Goal: Task Accomplishment & Management: Complete application form

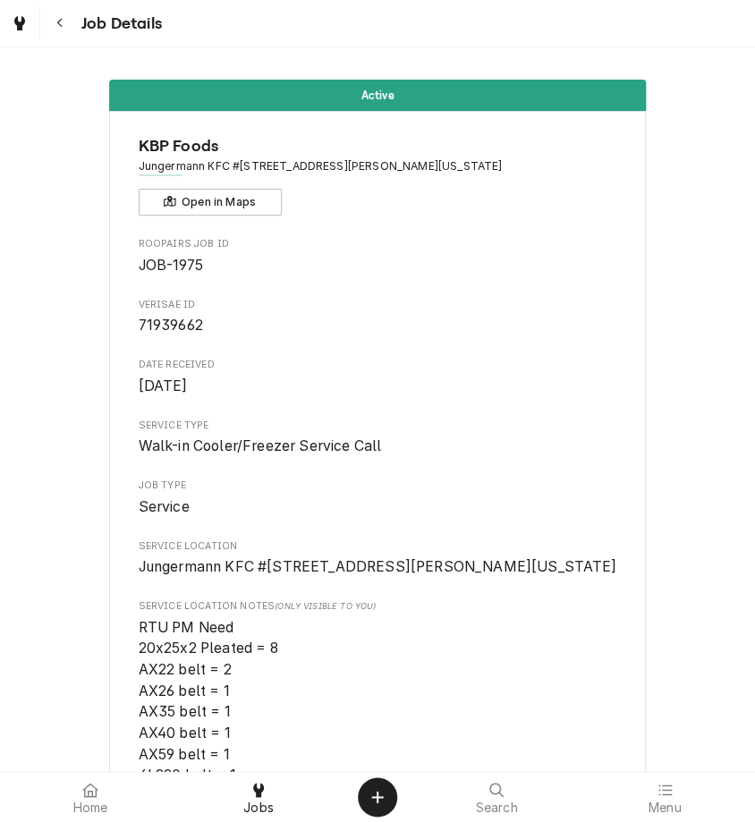
scroll to position [4188, 0]
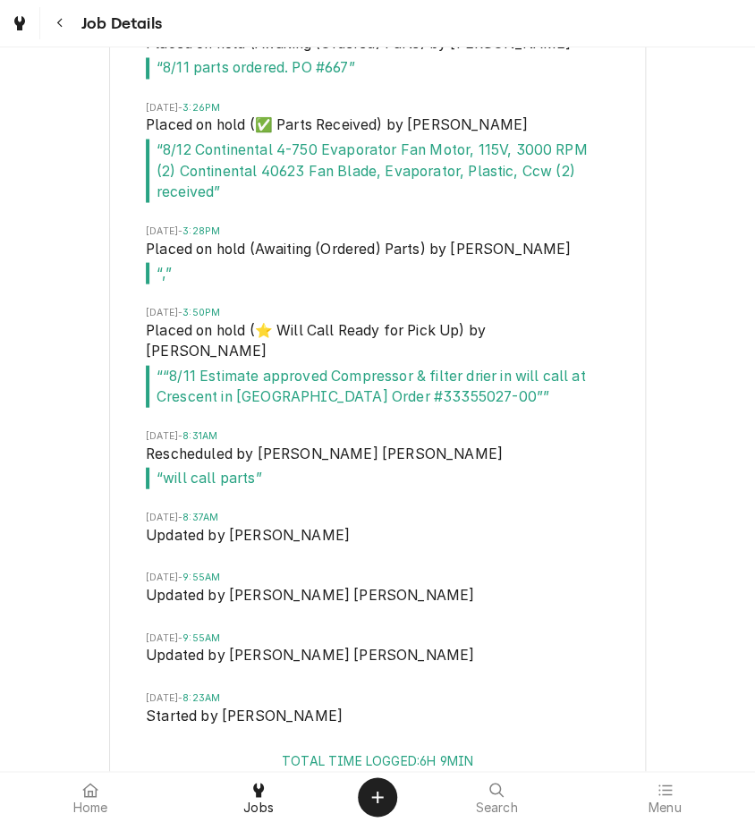
click at [58, 21] on icon "Navigate back" at bounding box center [58, 24] width 5 height 10
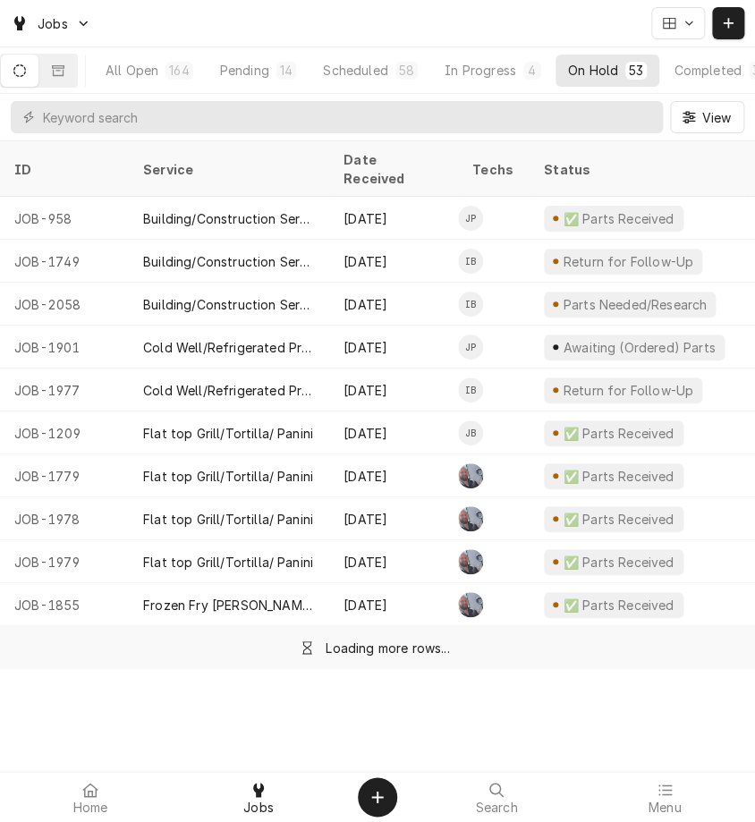
click at [730, 32] on button "Dynamic Content Wrapper" at bounding box center [728, 23] width 32 height 32
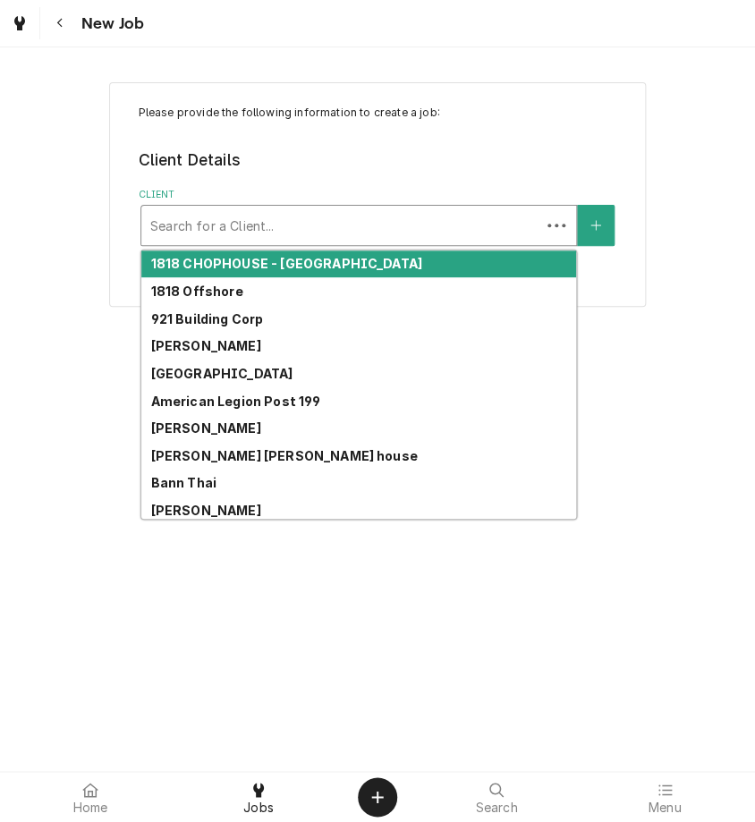
click at [226, 231] on div "Client" at bounding box center [340, 225] width 381 height 32
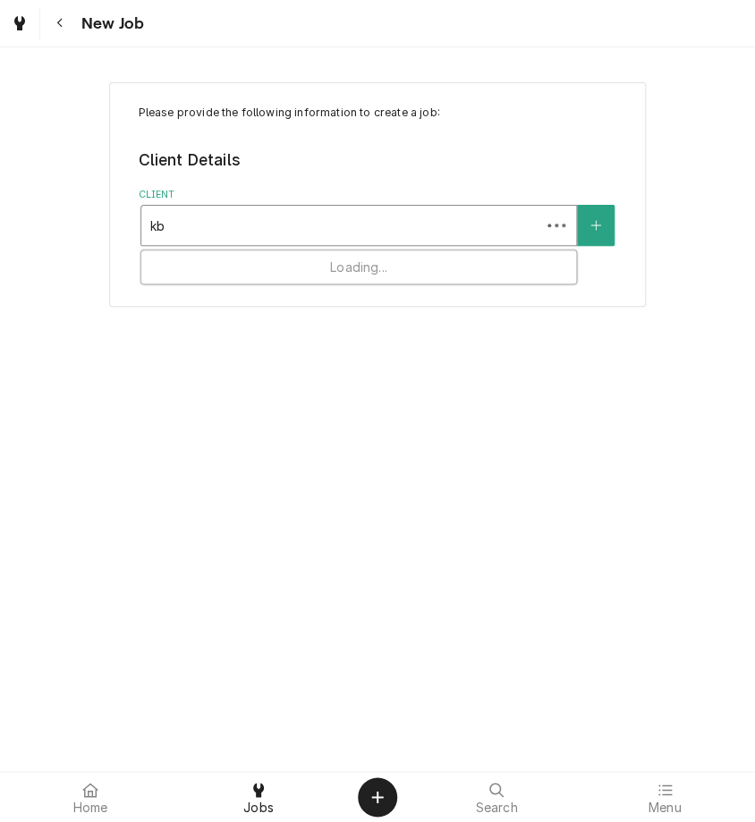
type input "kbp"
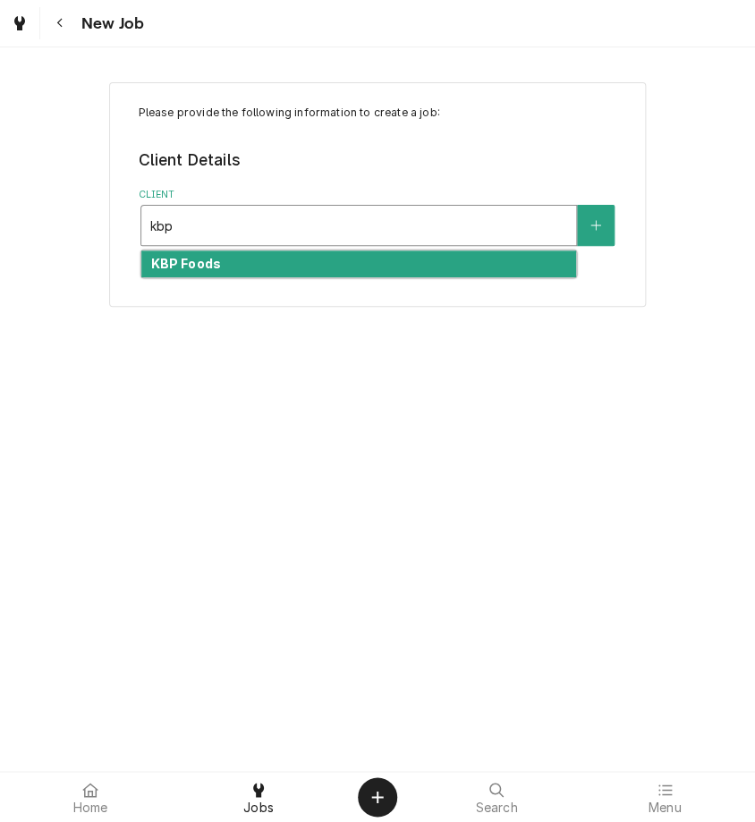
click at [240, 257] on div "KBP Foods" at bounding box center [358, 264] width 434 height 28
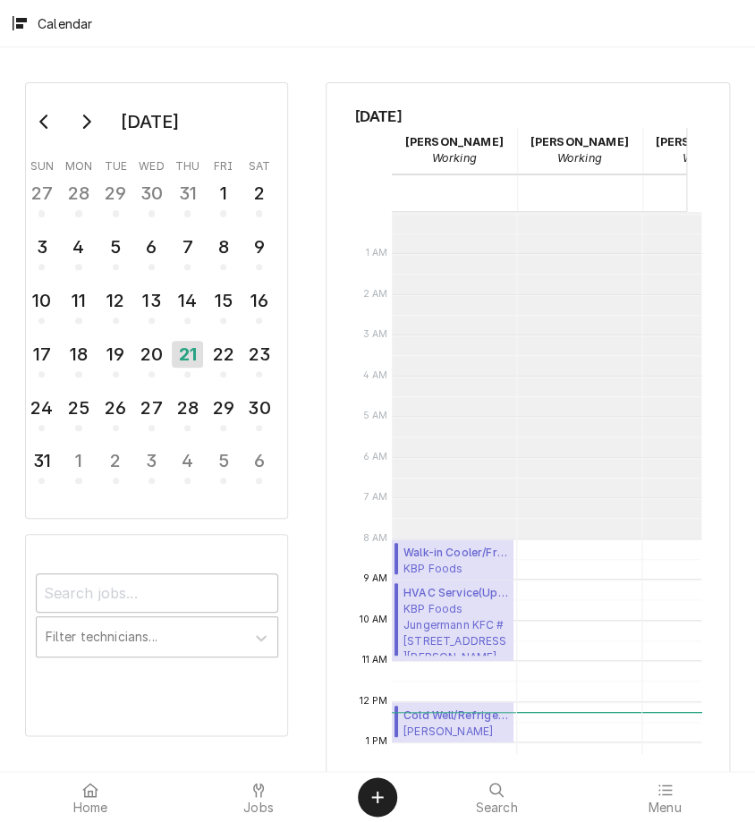
scroll to position [325, 0]
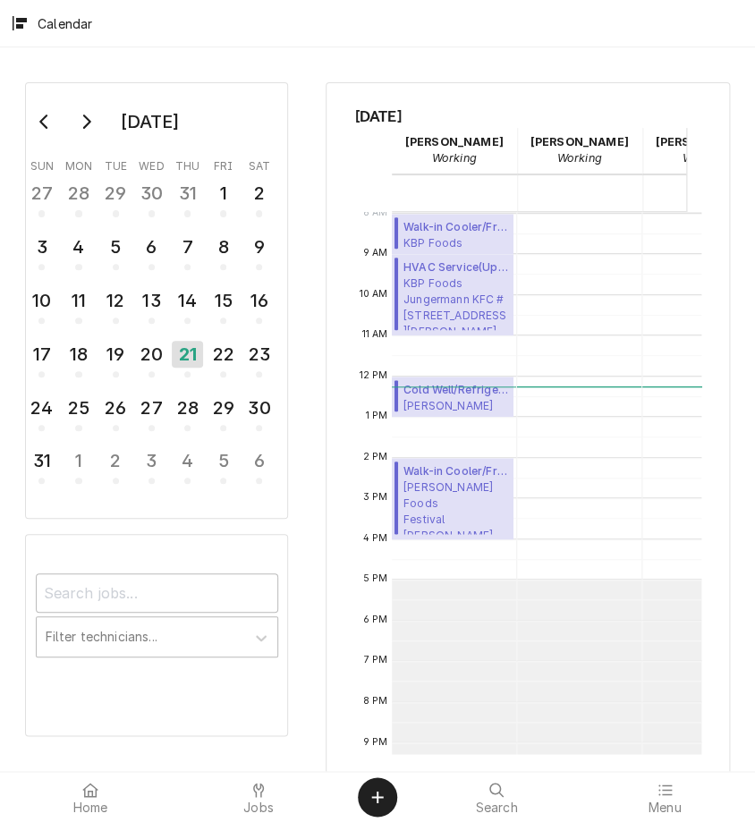
click at [252, 804] on span "Jobs" at bounding box center [258, 807] width 30 height 14
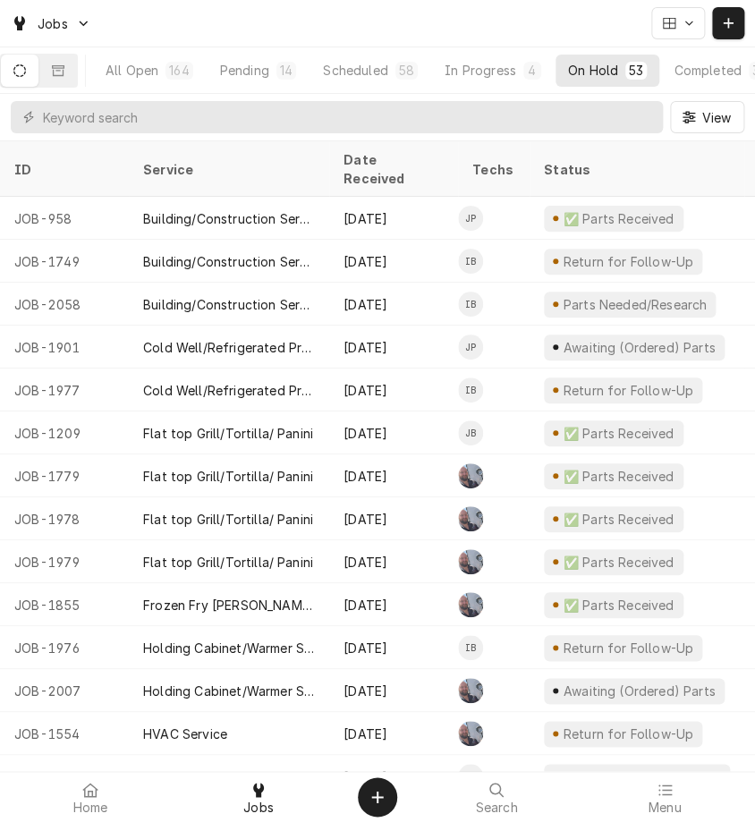
click at [275, 56] on button "Pending 14" at bounding box center [257, 71] width 101 height 32
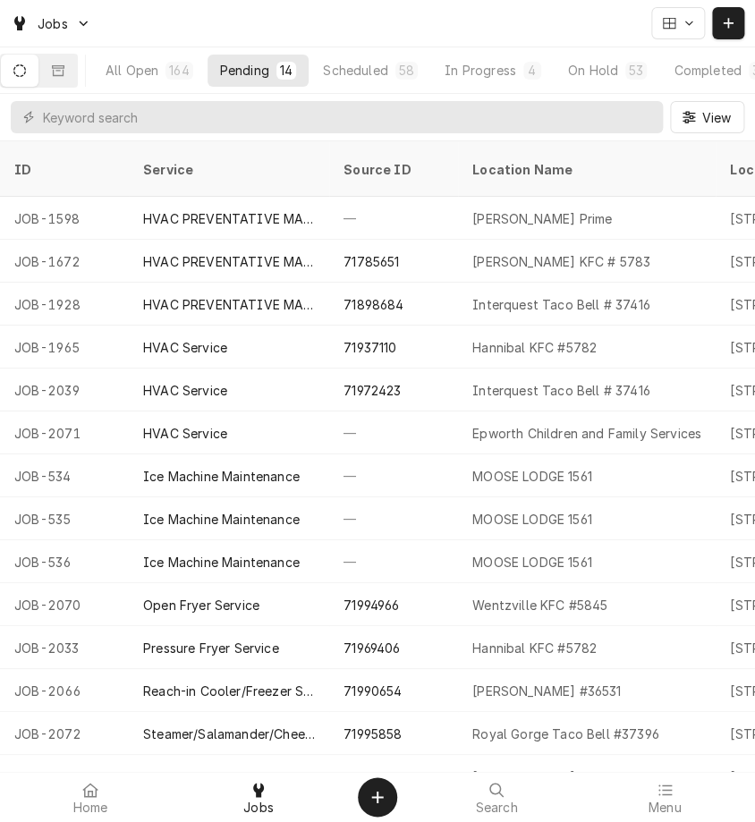
click at [539, 424] on div "Epworth Children and Family Services" at bounding box center [586, 433] width 229 height 19
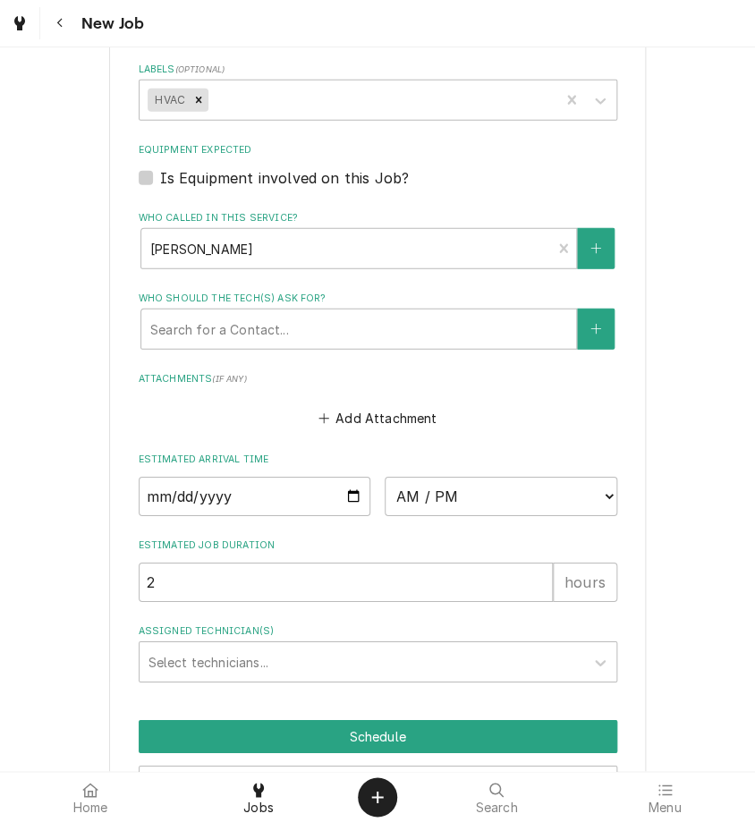
scroll to position [1207, 0]
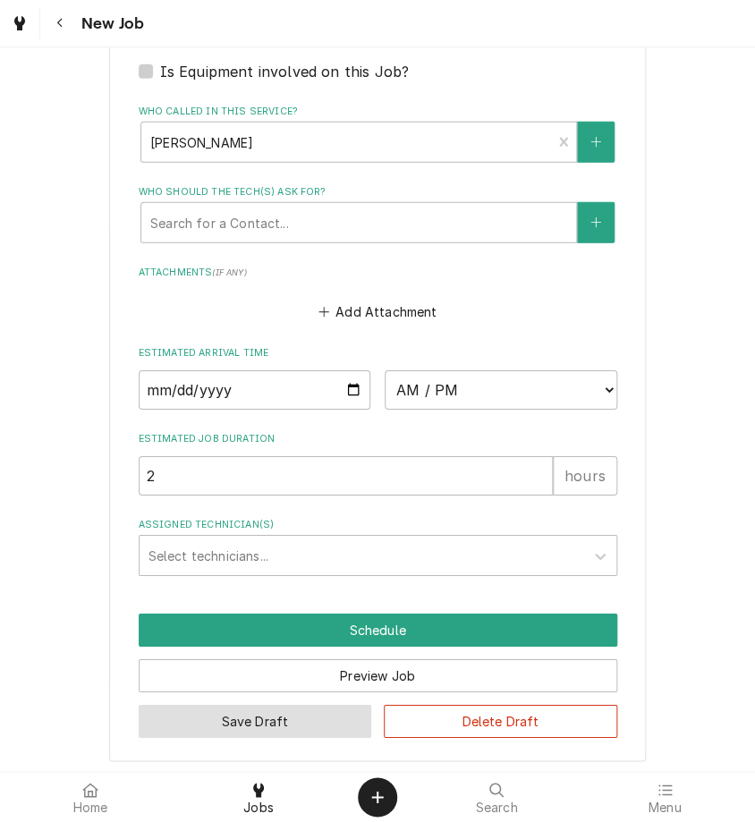
click at [231, 717] on button "Save Draft" at bounding box center [255, 720] width 233 height 33
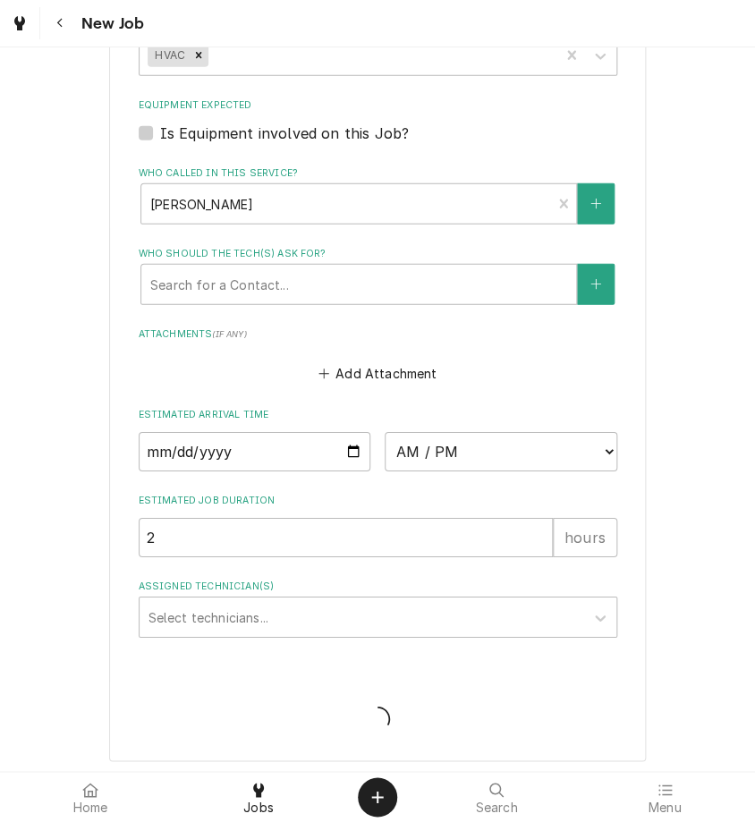
type textarea "x"
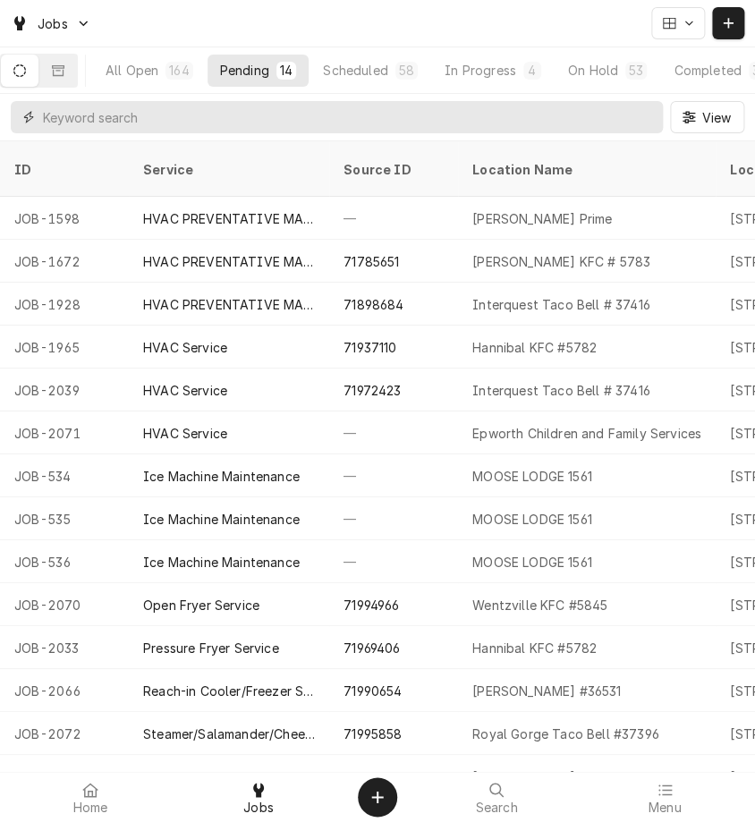
click at [505, 101] on input "Dynamic Content Wrapper" at bounding box center [348, 117] width 611 height 32
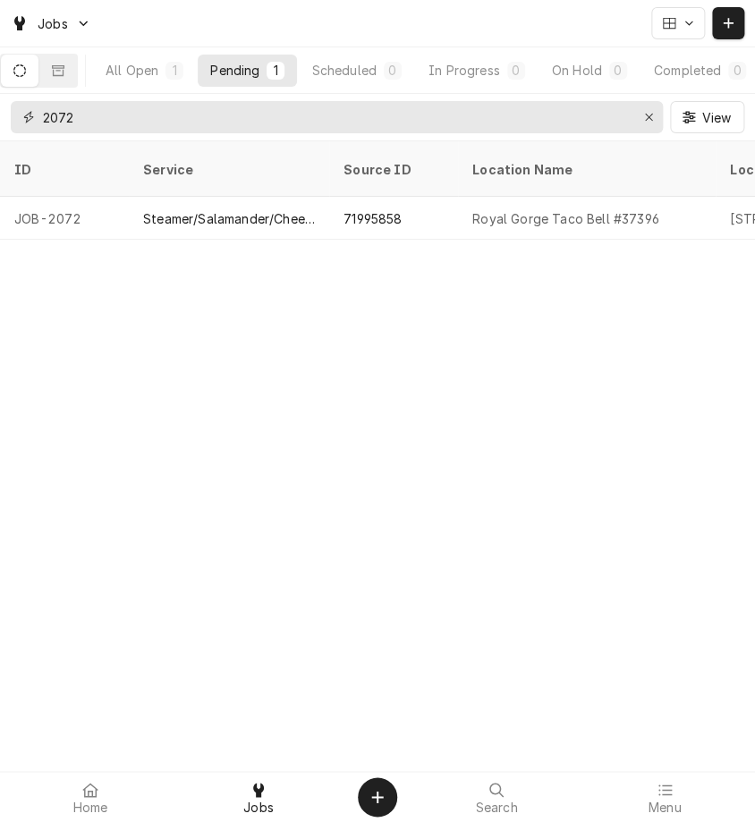
type input "2072"
click at [529, 209] on div "Royal Gorge Taco Bell #37396" at bounding box center [565, 218] width 186 height 19
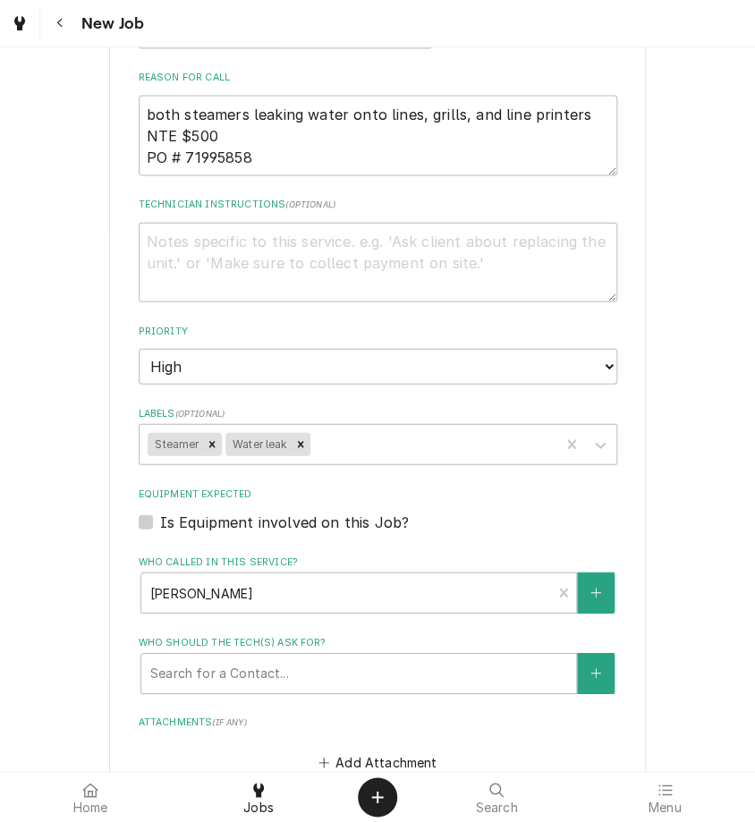
scroll to position [1378, 0]
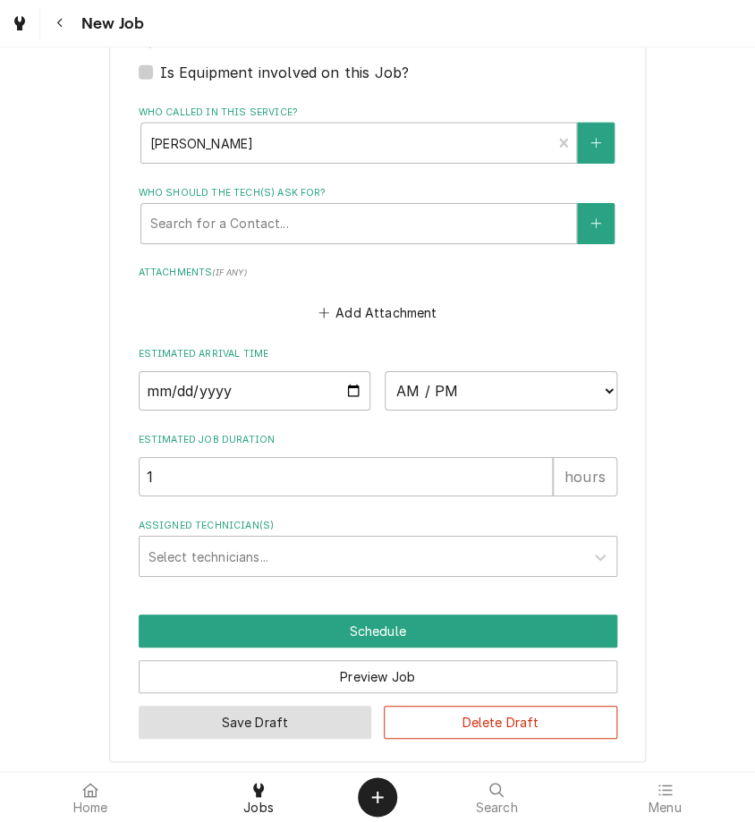
click at [240, 713] on button "Save Draft" at bounding box center [255, 721] width 233 height 33
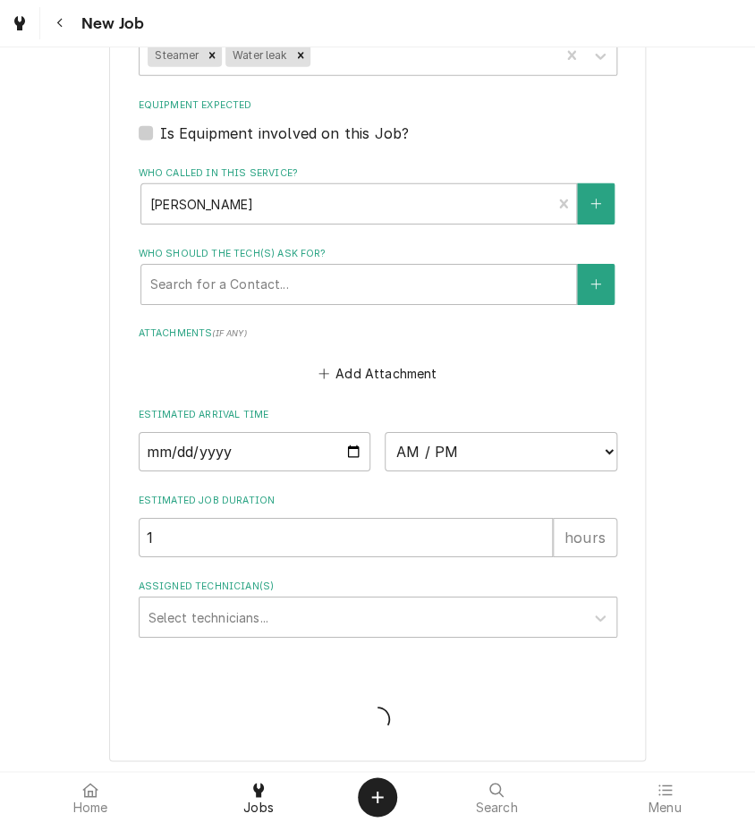
type textarea "x"
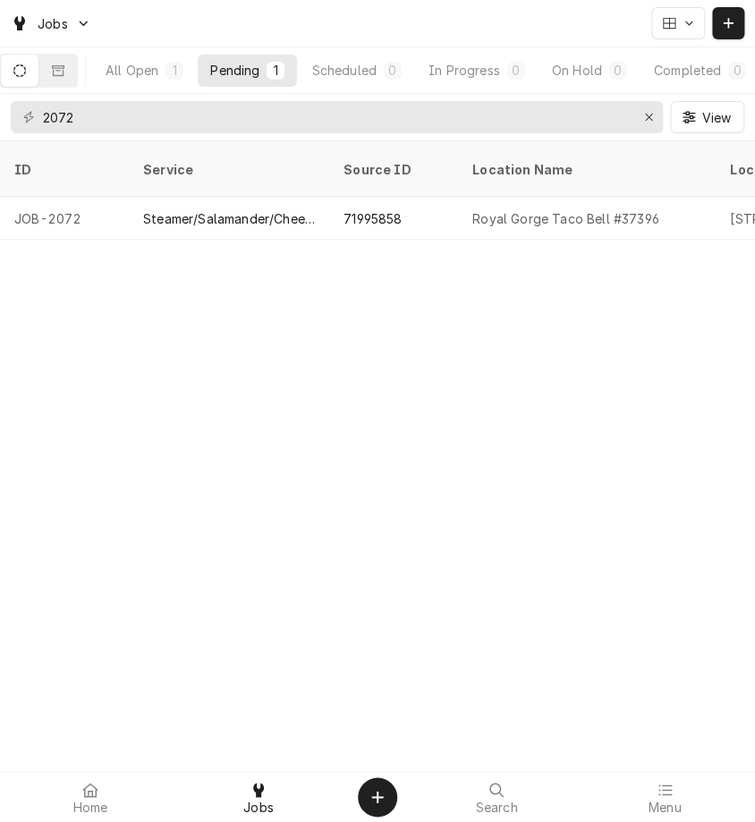
click at [283, 209] on div "Steamer/Salamander/Cheesemelter Service" at bounding box center [229, 218] width 200 height 43
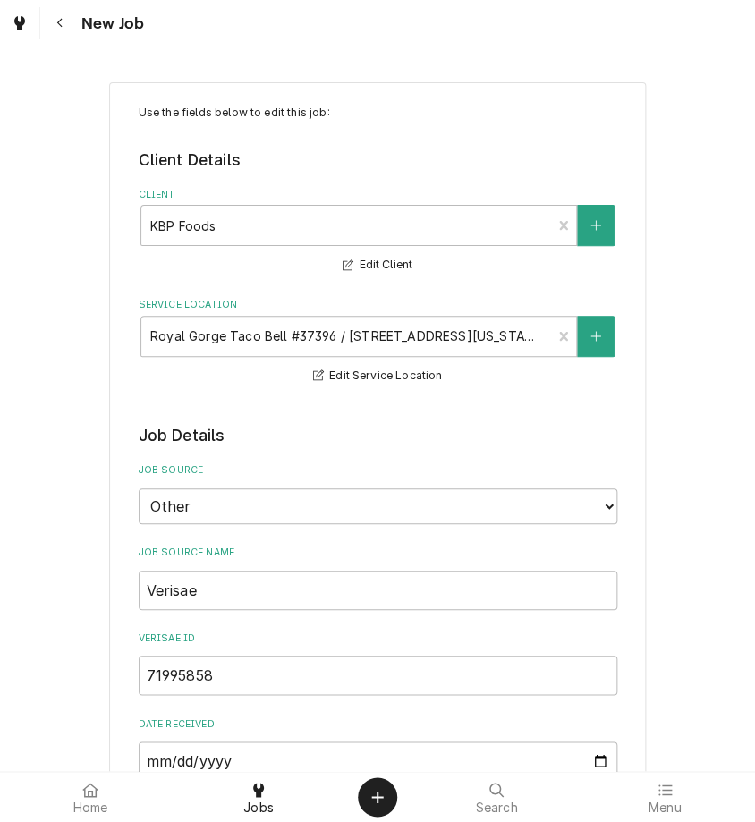
type textarea "x"
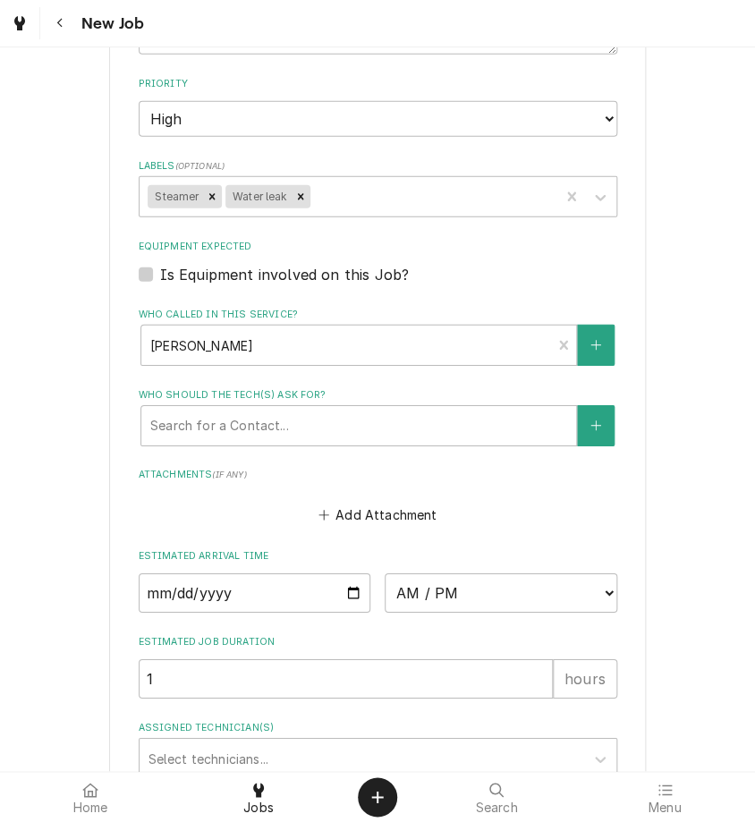
scroll to position [1378, 0]
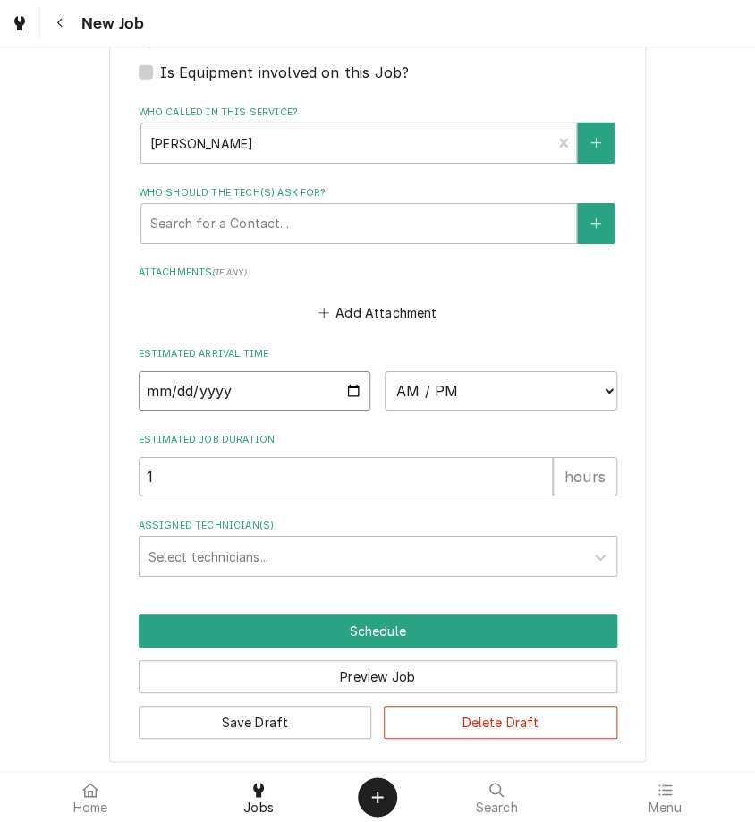
click at [348, 392] on input "Date" at bounding box center [255, 390] width 232 height 39
type input "2025-08-21"
type textarea "x"
click at [460, 397] on select "AM / PM 6:00 AM 6:15 AM 6:30 AM 6:45 AM 7:00 AM 7:15 AM 7:30 AM 7:45 AM 8:00 AM…" at bounding box center [500, 390] width 232 height 39
select select "10:00:00"
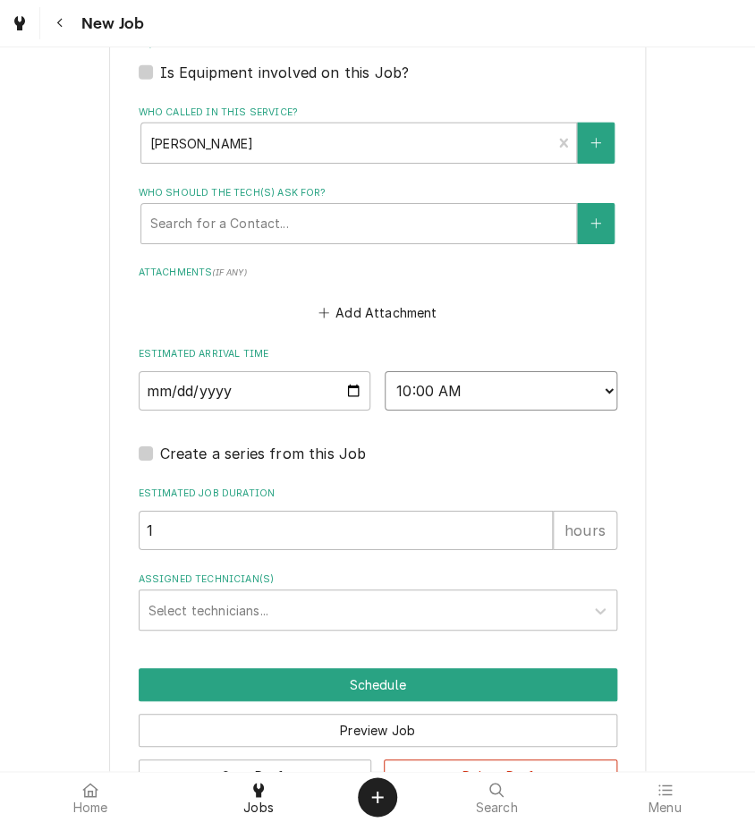
type textarea "x"
click at [215, 608] on div "Assigned Technician(s)" at bounding box center [361, 610] width 426 height 32
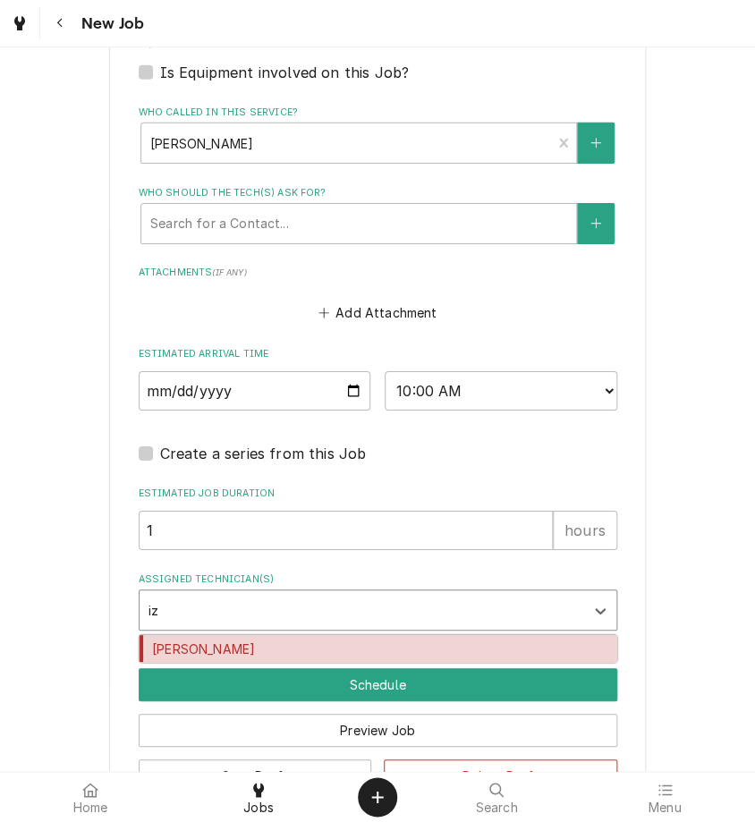
type input "iza"
click at [222, 645] on div "Izaia Bain" at bounding box center [377, 649] width 477 height 28
type textarea "x"
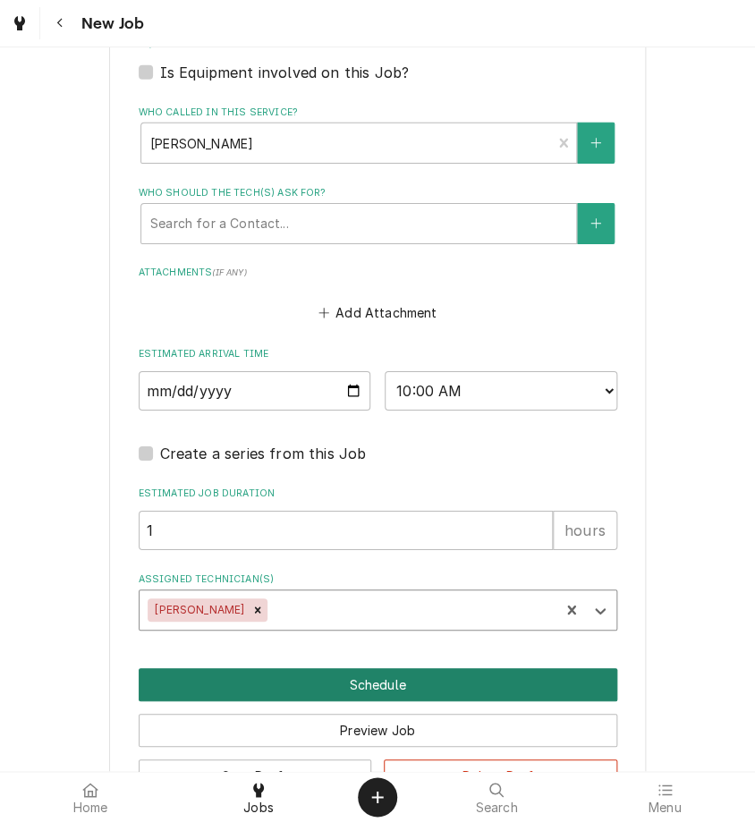
click at [243, 685] on button "Schedule" at bounding box center [378, 684] width 478 height 33
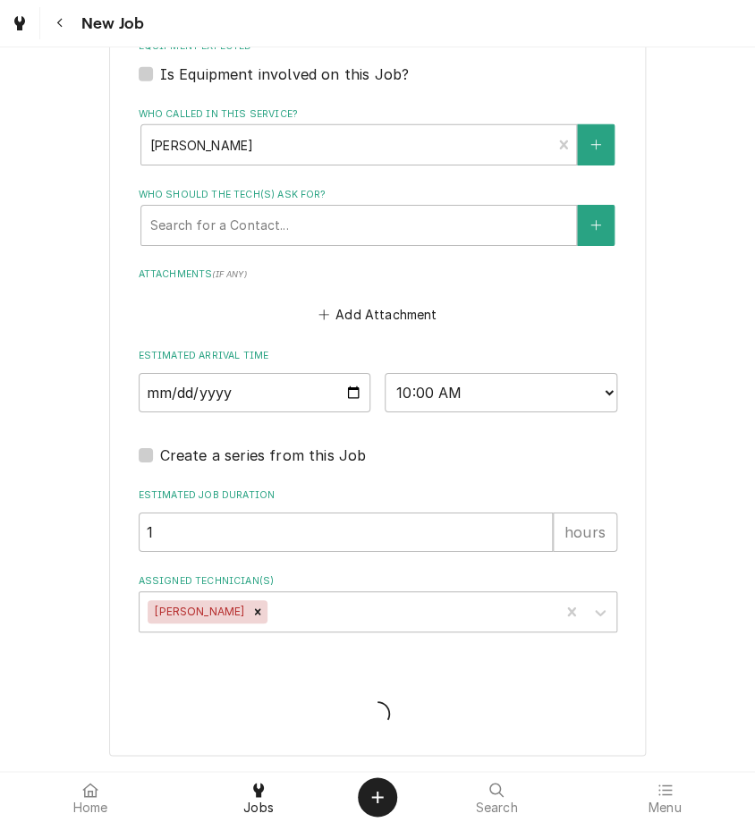
scroll to position [1371, 0]
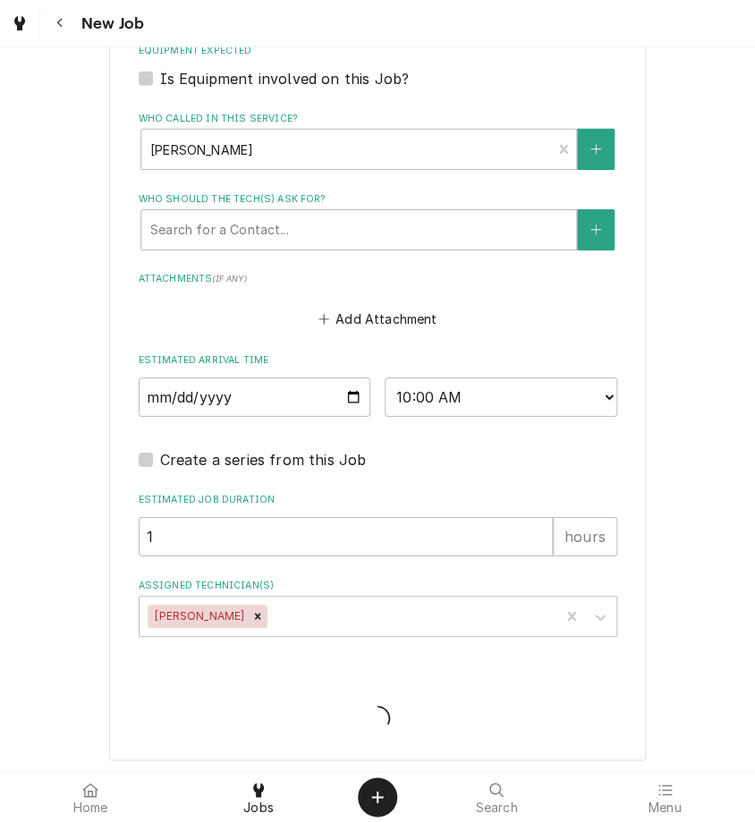
type textarea "x"
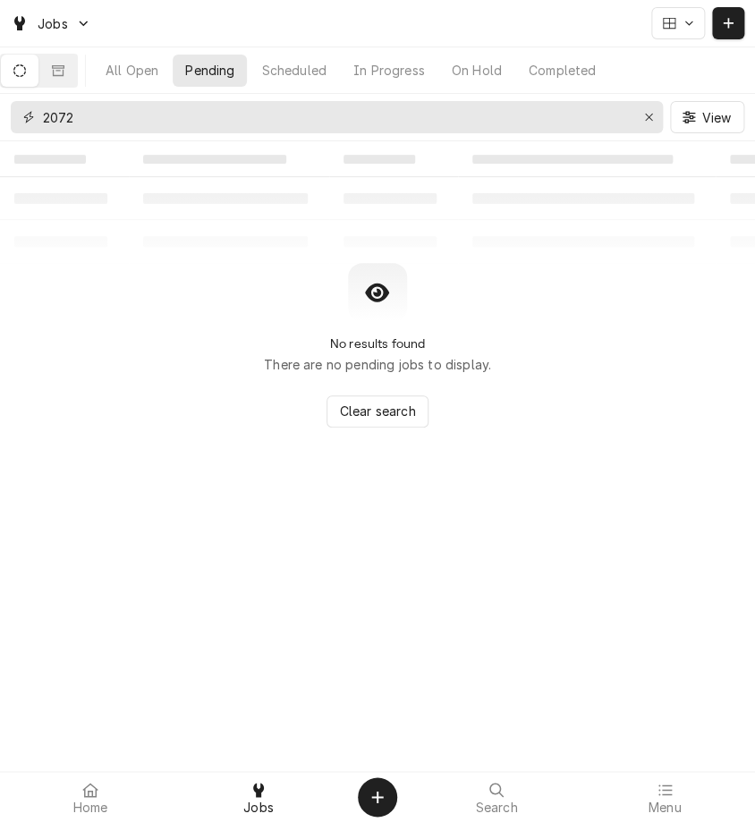
click at [170, 106] on input "2072" at bounding box center [336, 117] width 586 height 32
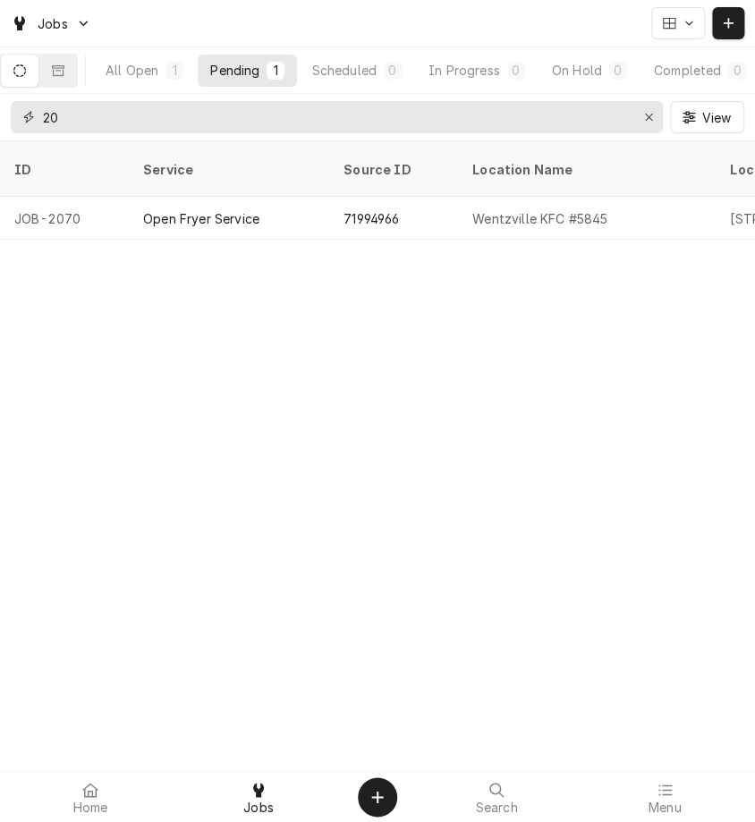
type input "2"
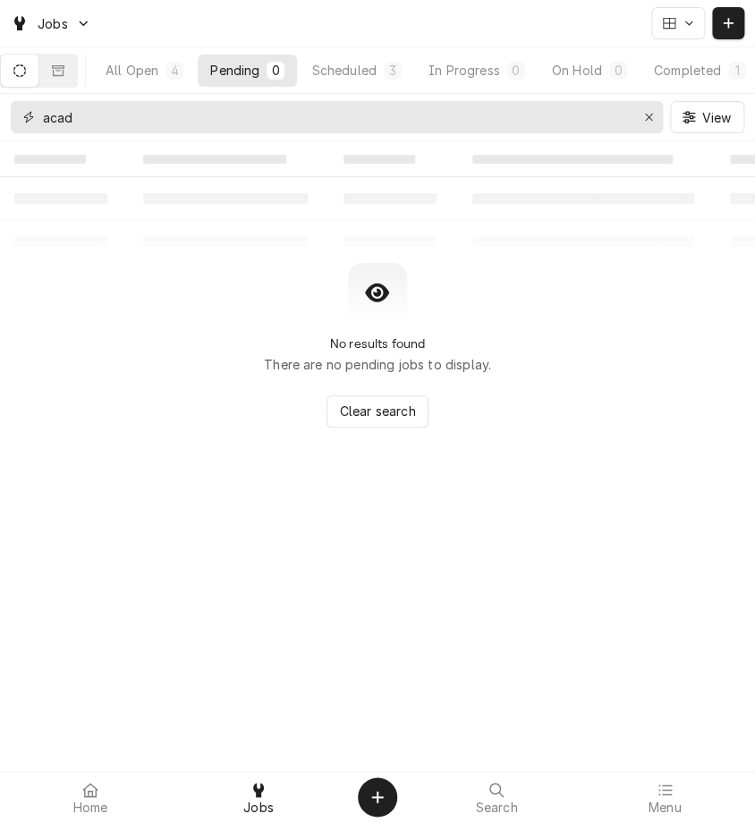
type input "acad"
click at [144, 75] on div "All Open" at bounding box center [131, 70] width 53 height 19
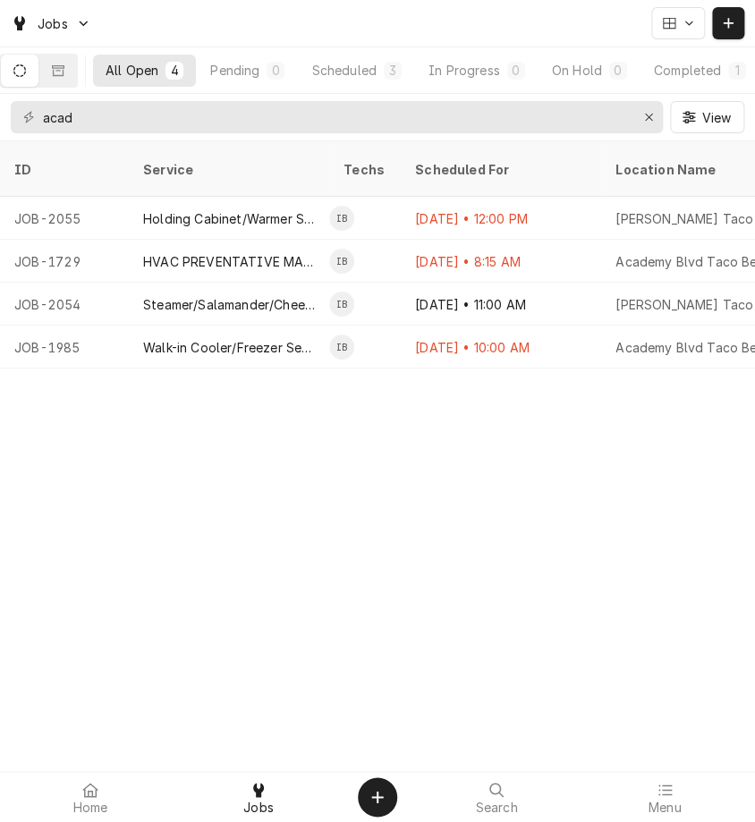
click at [212, 537] on div "ID Service Techs Scheduled For Location Name Location Address Status Priority D…" at bounding box center [377, 481] width 755 height 680
click at [650, 126] on button "Erase input" at bounding box center [648, 117] width 29 height 29
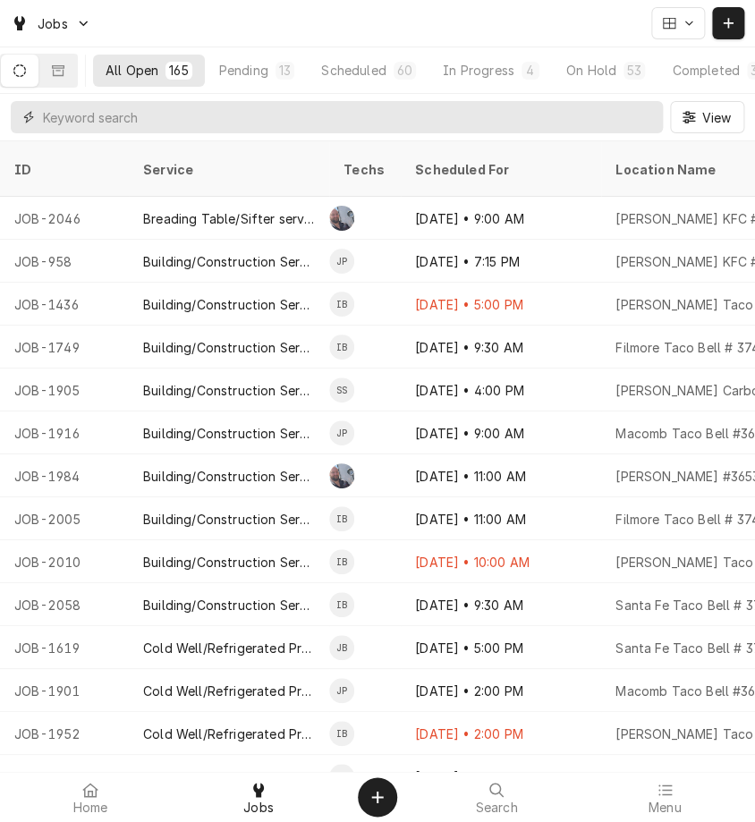
click at [215, 120] on input "Dynamic Content Wrapper" at bounding box center [348, 117] width 611 height 32
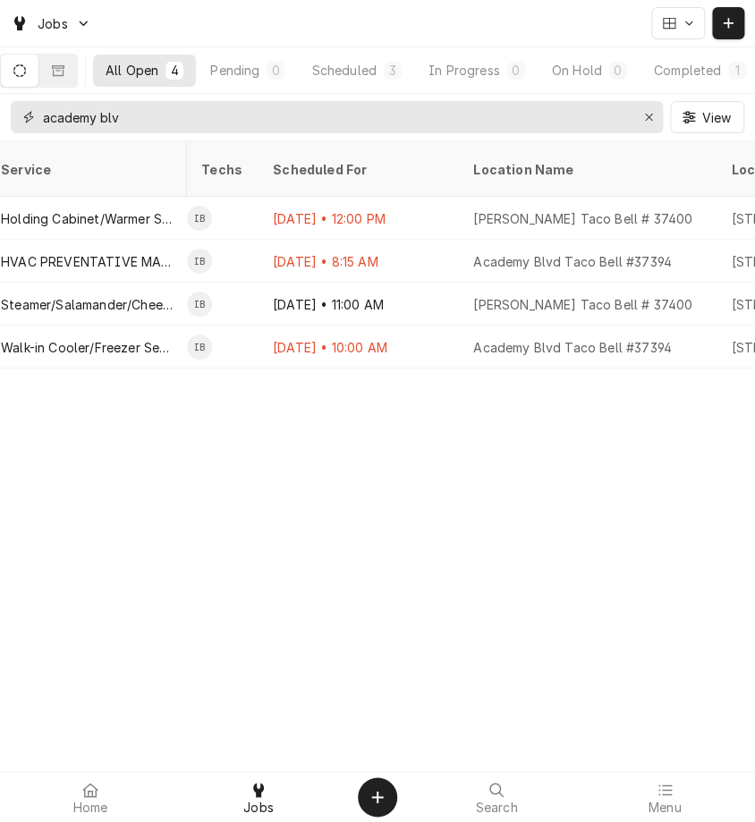
scroll to position [0, 143]
type input "academy blv"
click at [562, 370] on div "ID Service Techs Scheduled For Location Name Location Address Status Priority D…" at bounding box center [377, 481] width 755 height 680
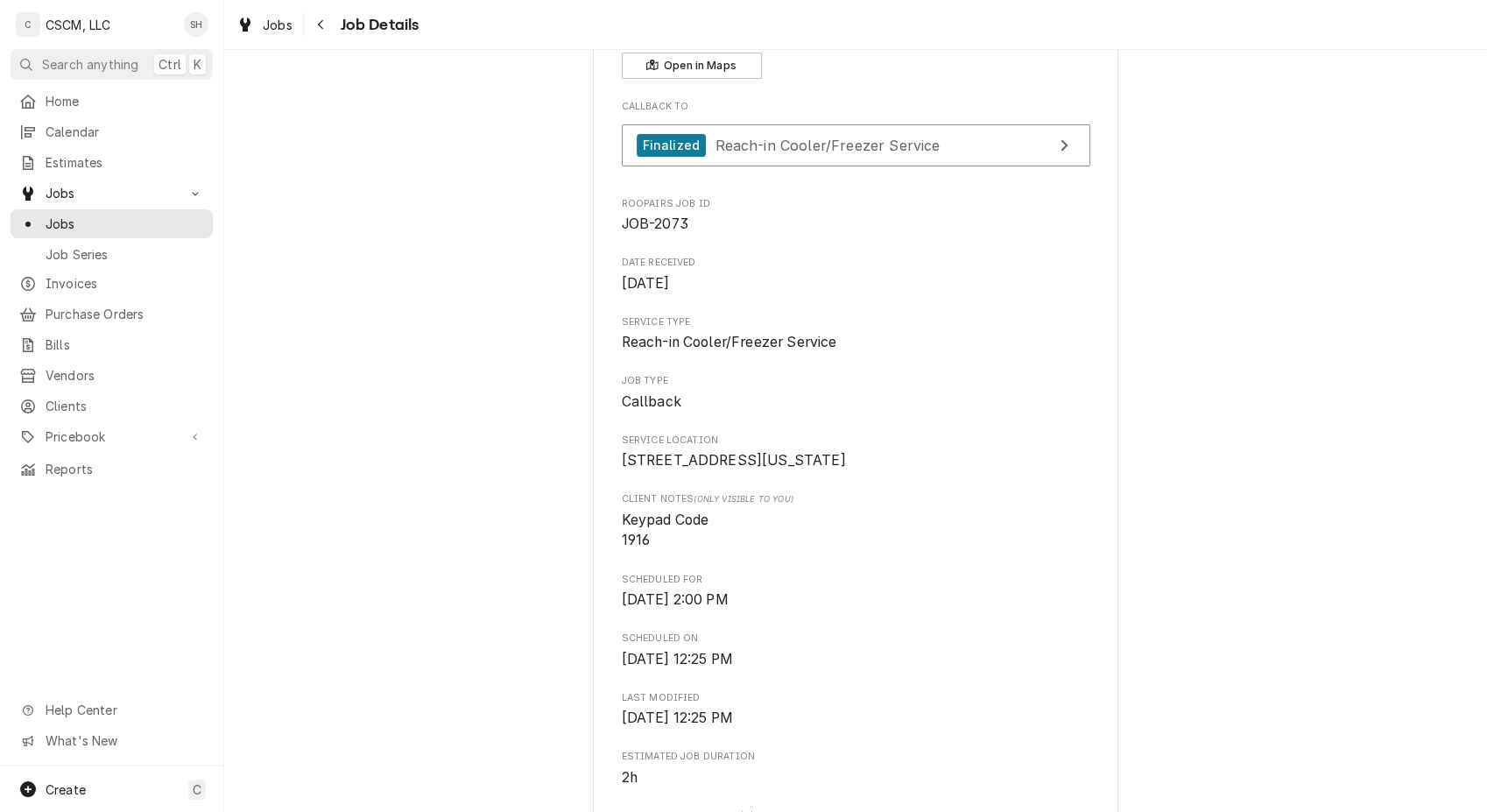
scroll to position [136, 0]
click at [317, 25] on icon "Navigate back" at bounding box center [321, 24] width 8 height 13
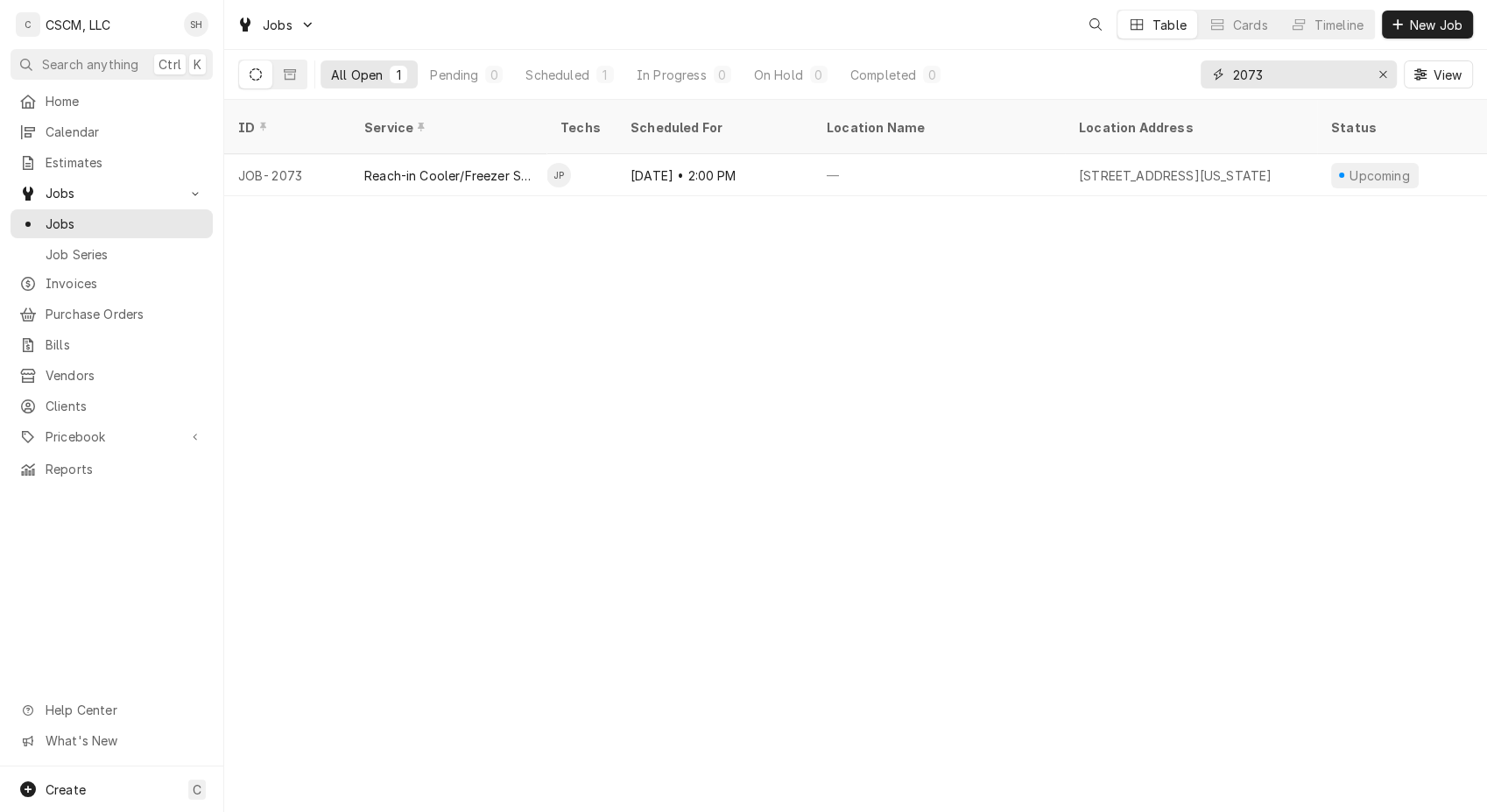
click at [1292, 71] on input "2073" at bounding box center [1298, 74] width 131 height 28
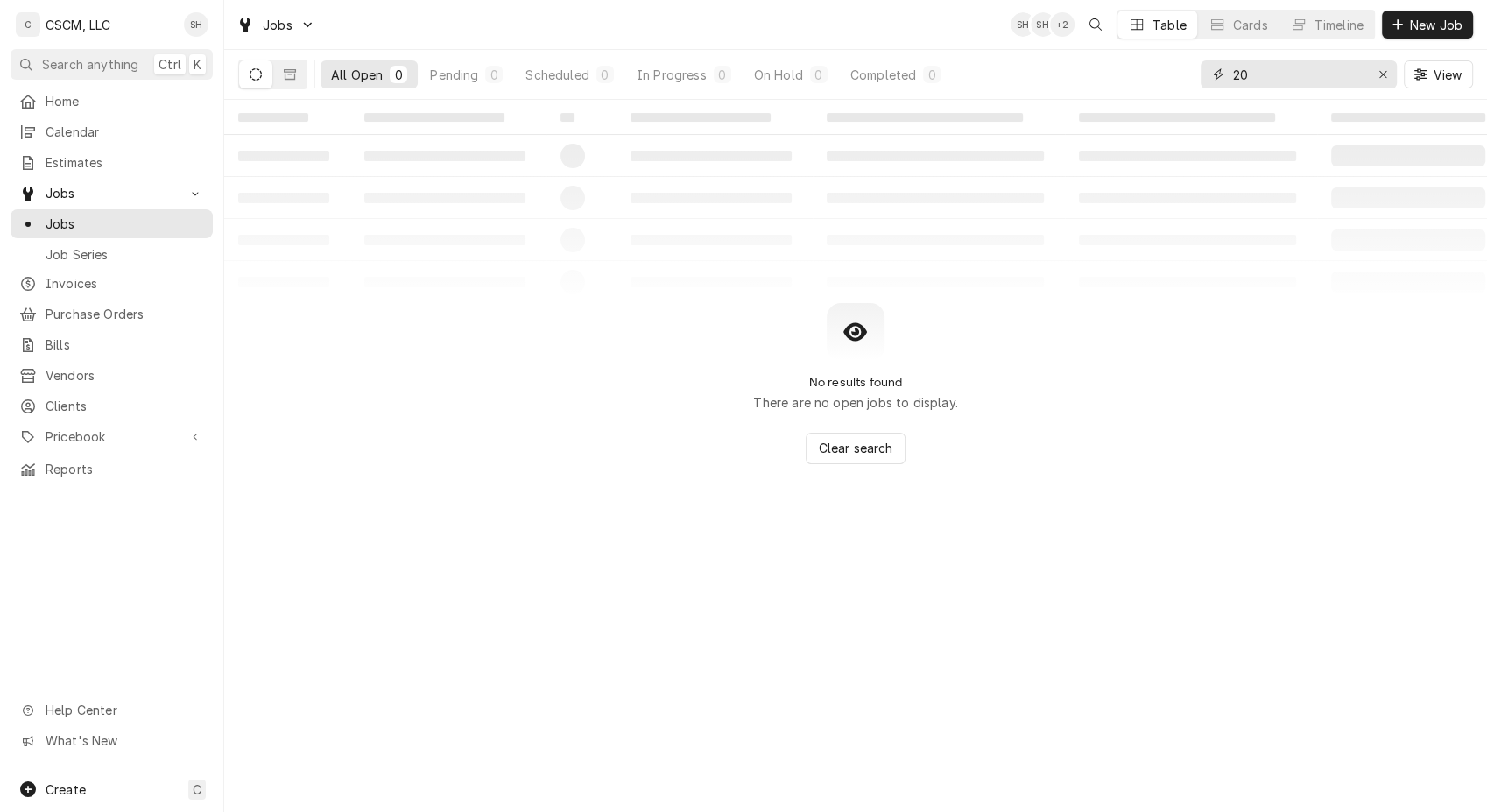
type input "2"
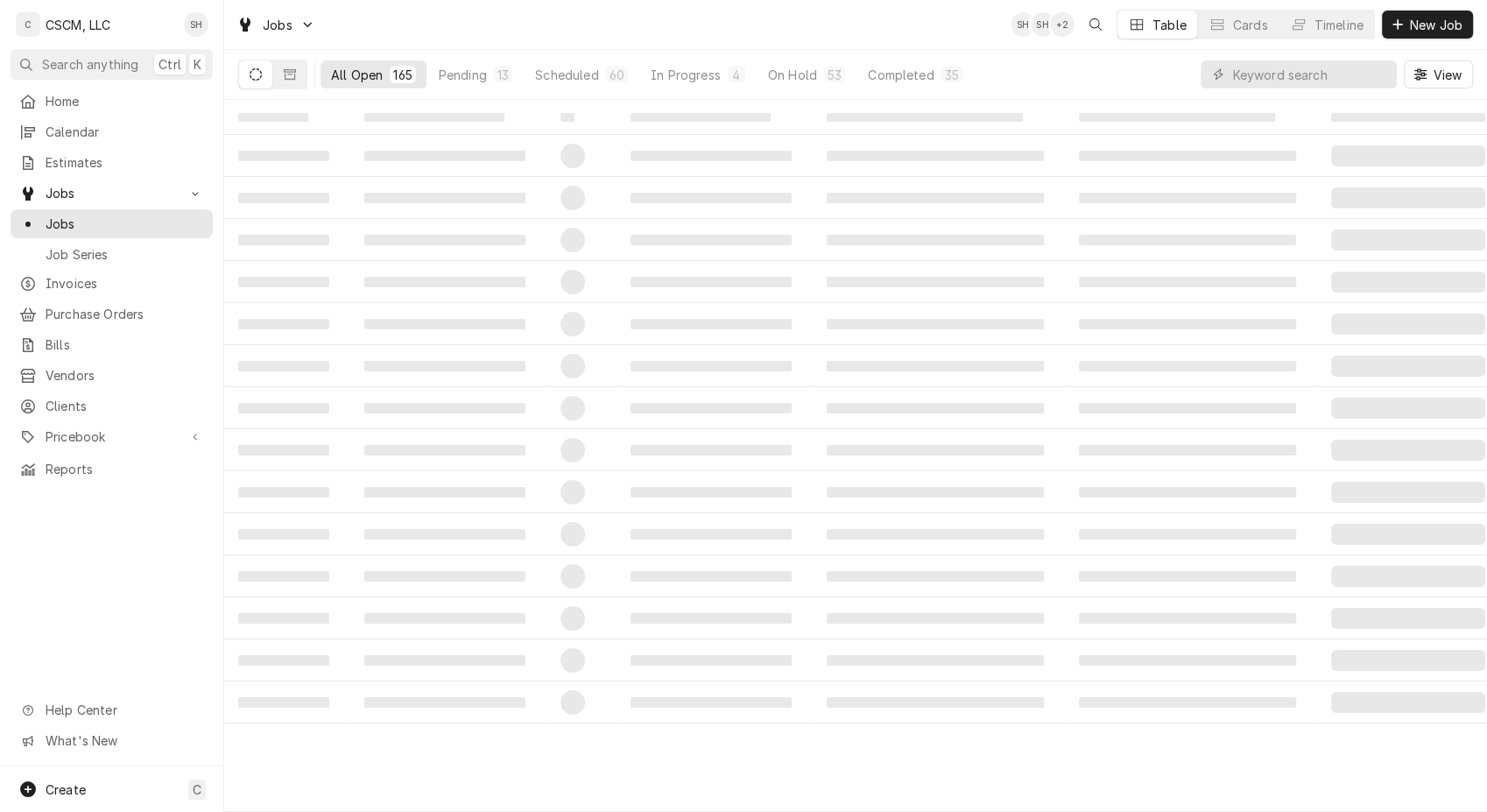
click at [420, 70] on button "All Open 165" at bounding box center [373, 74] width 106 height 28
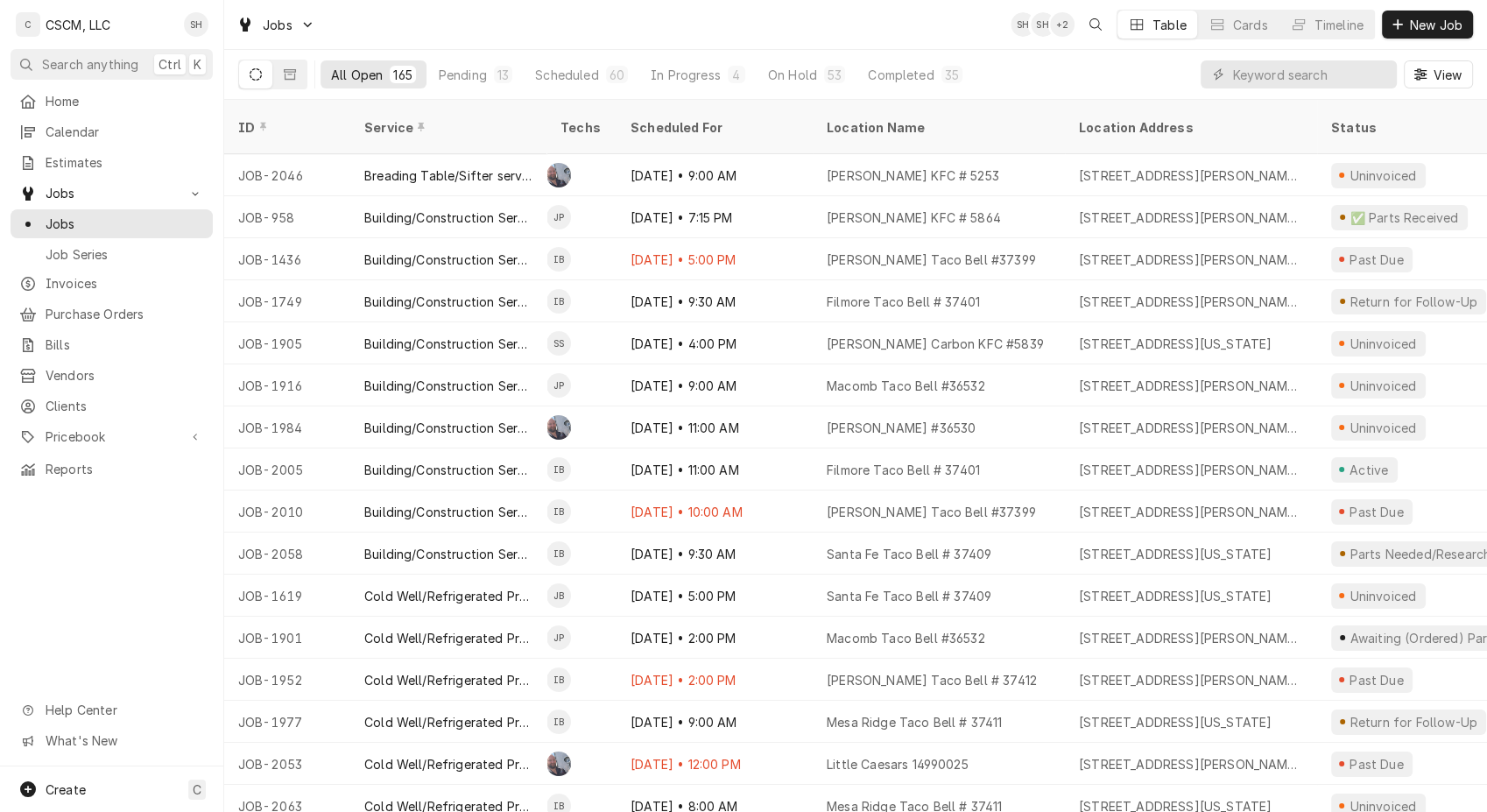
click at [474, 82] on div "Pending" at bounding box center [462, 74] width 48 height 19
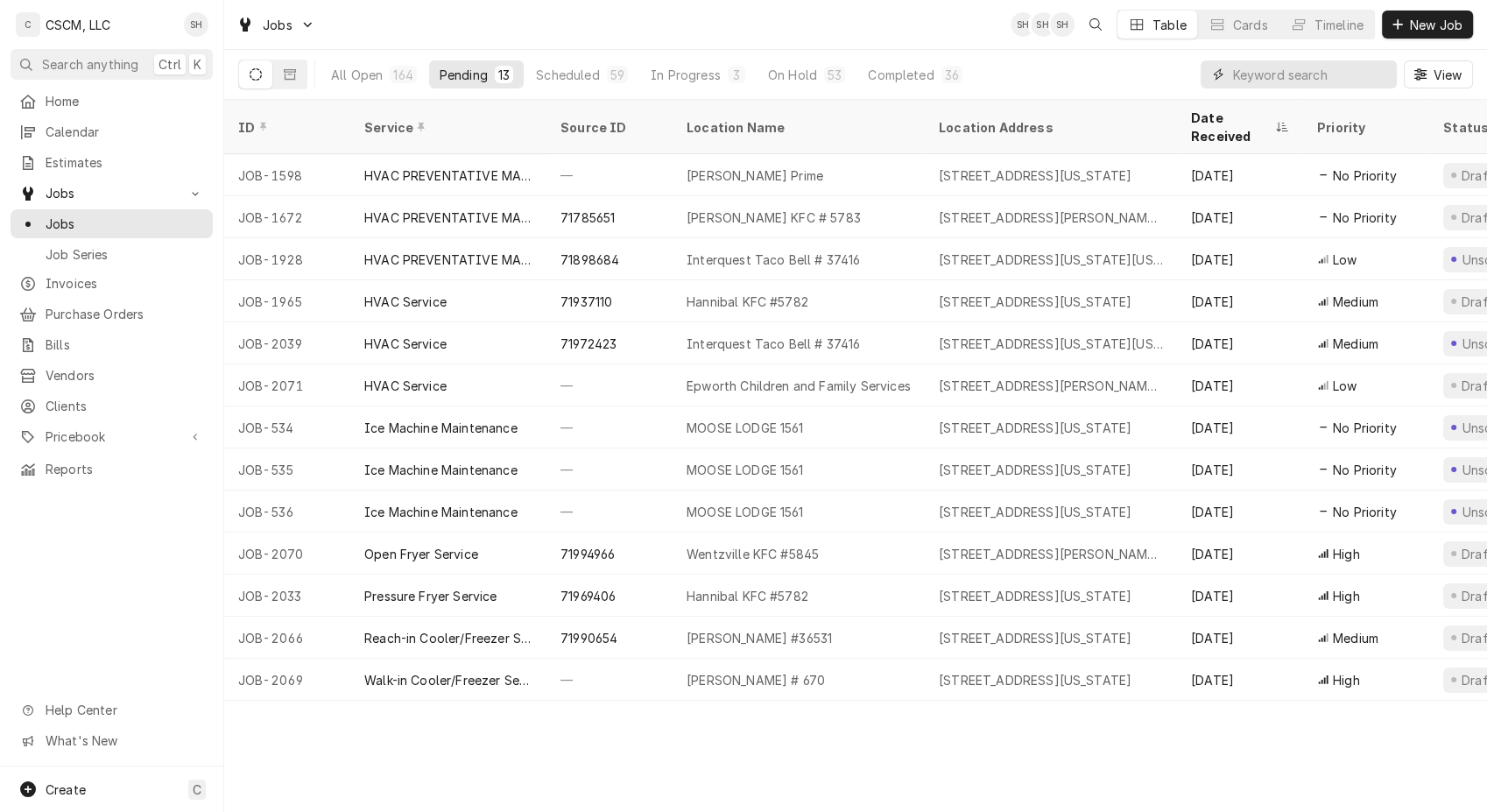
click at [1271, 87] on input "Dynamic Content Wrapper" at bounding box center [1310, 74] width 156 height 28
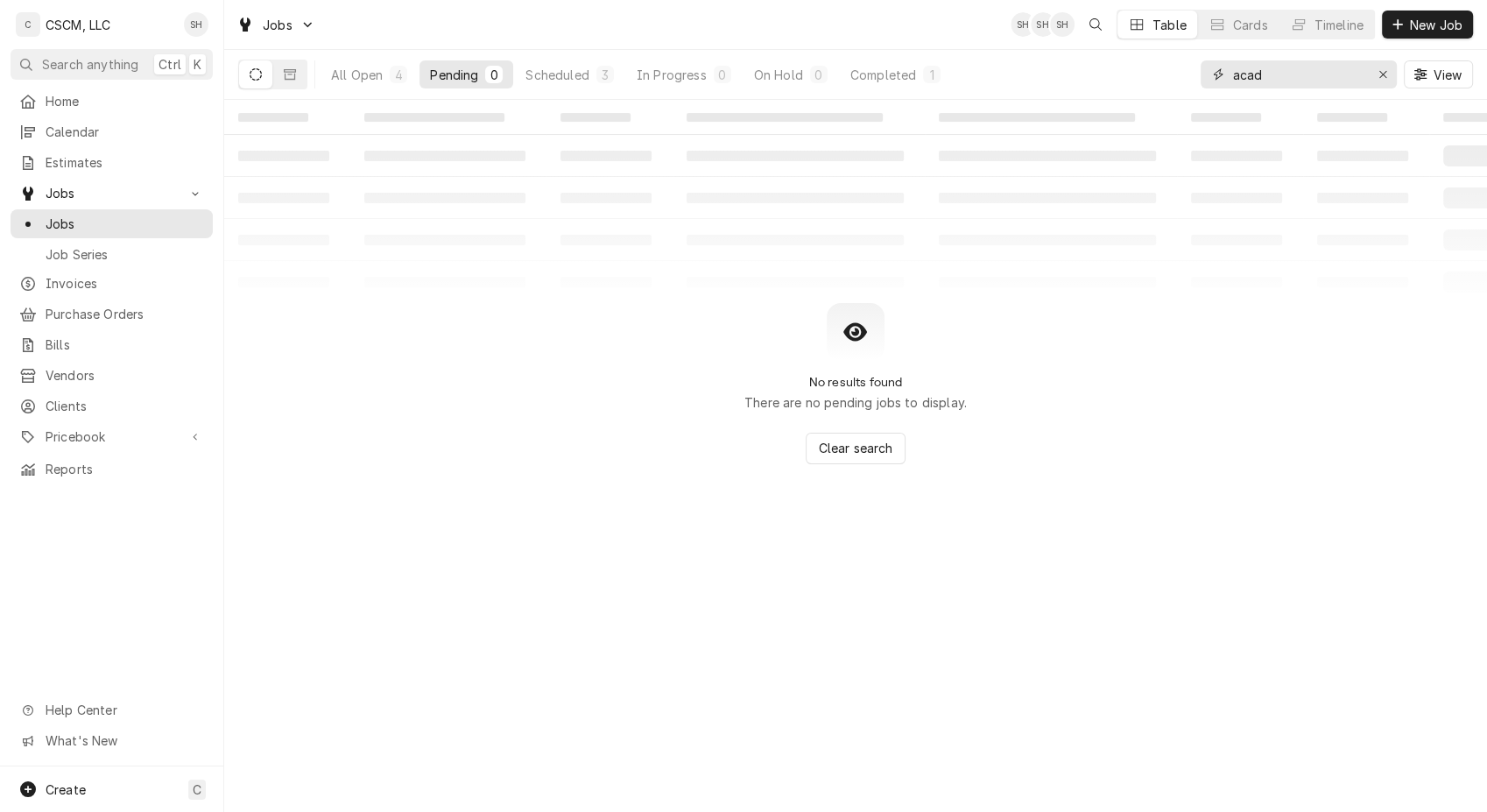
type input "acad"
click at [375, 71] on div "All Open" at bounding box center [357, 74] width 52 height 19
